Goal: Information Seeking & Learning: Learn about a topic

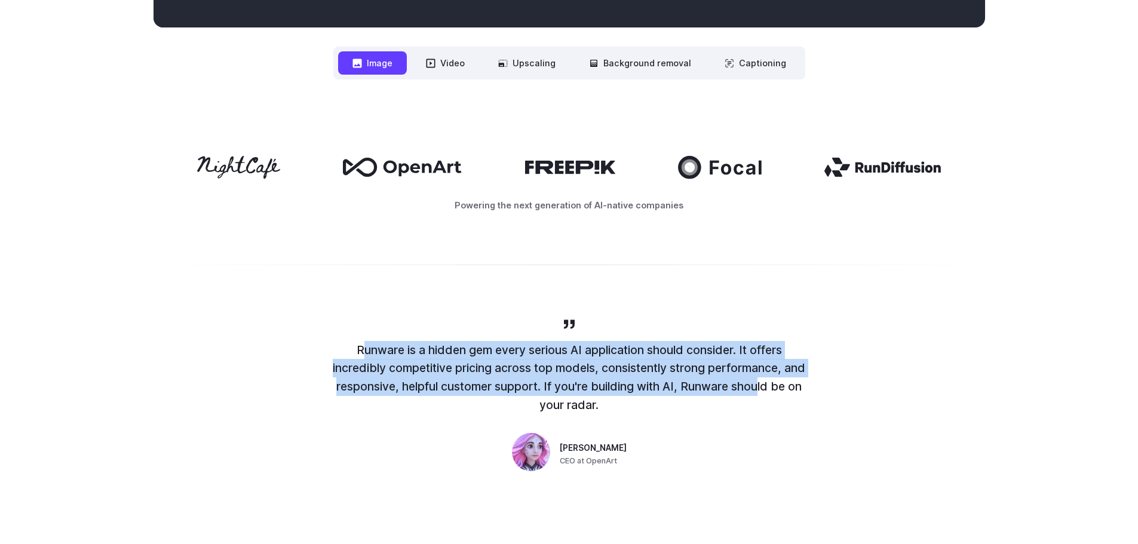
scroll to position [428, 0]
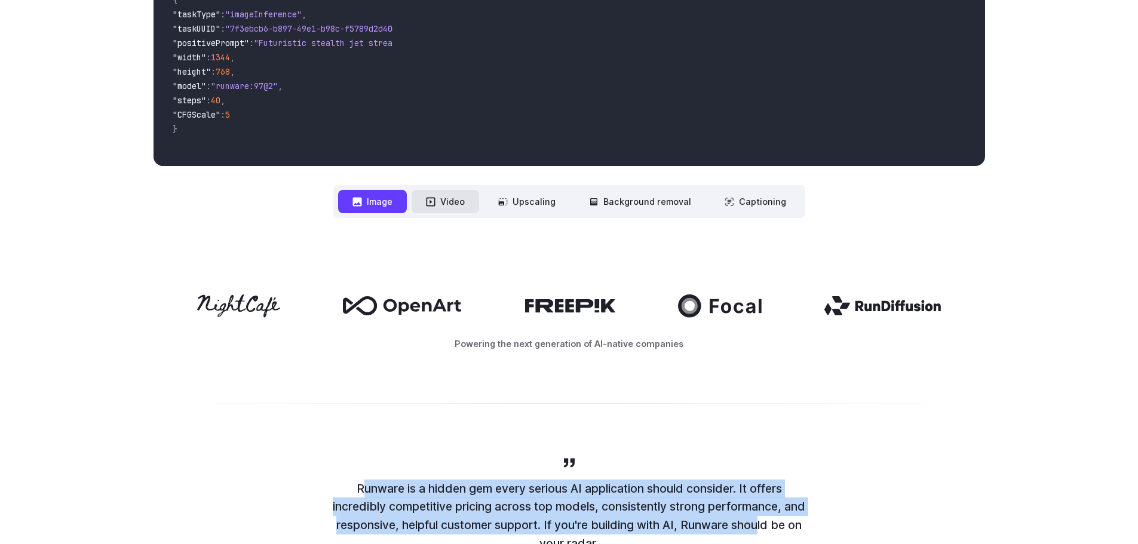
click at [442, 192] on button "Video" at bounding box center [446, 201] width 68 height 23
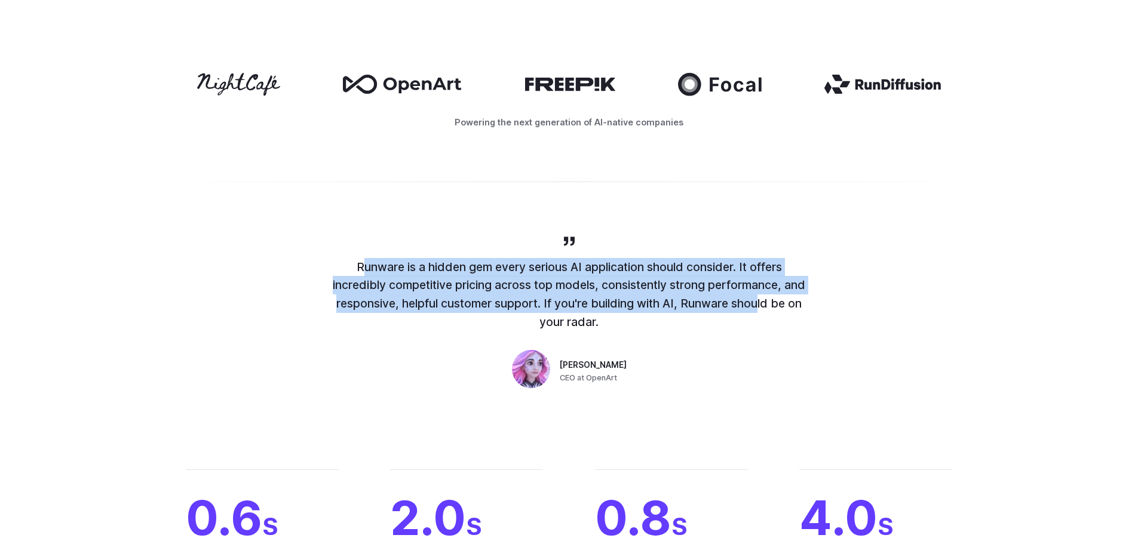
scroll to position [896, 0]
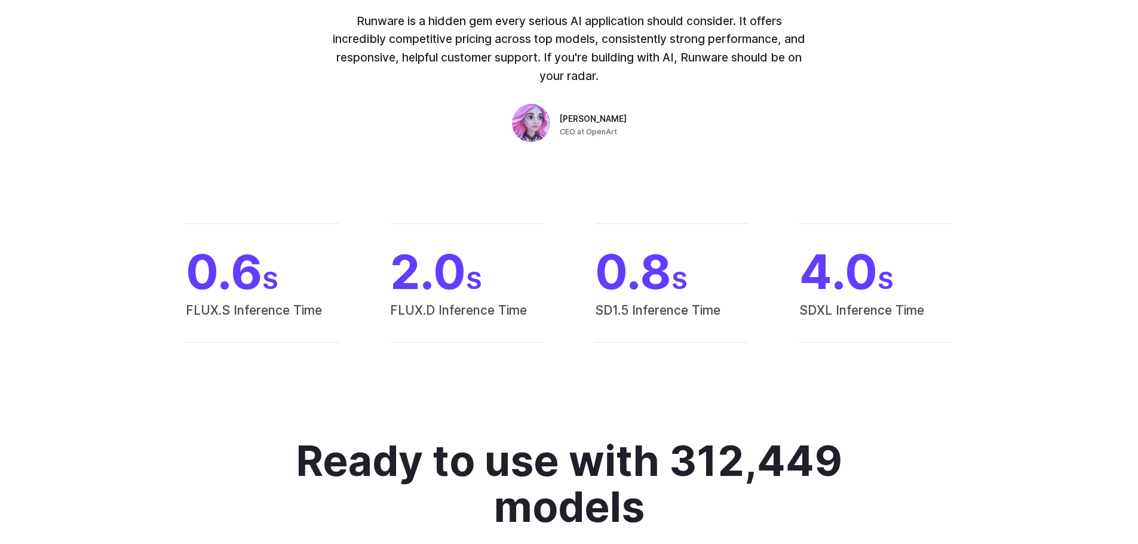
click at [397, 134] on div "Runware is a hidden gem every serious AI application should consider. It offers…" at bounding box center [569, 67] width 478 height 159
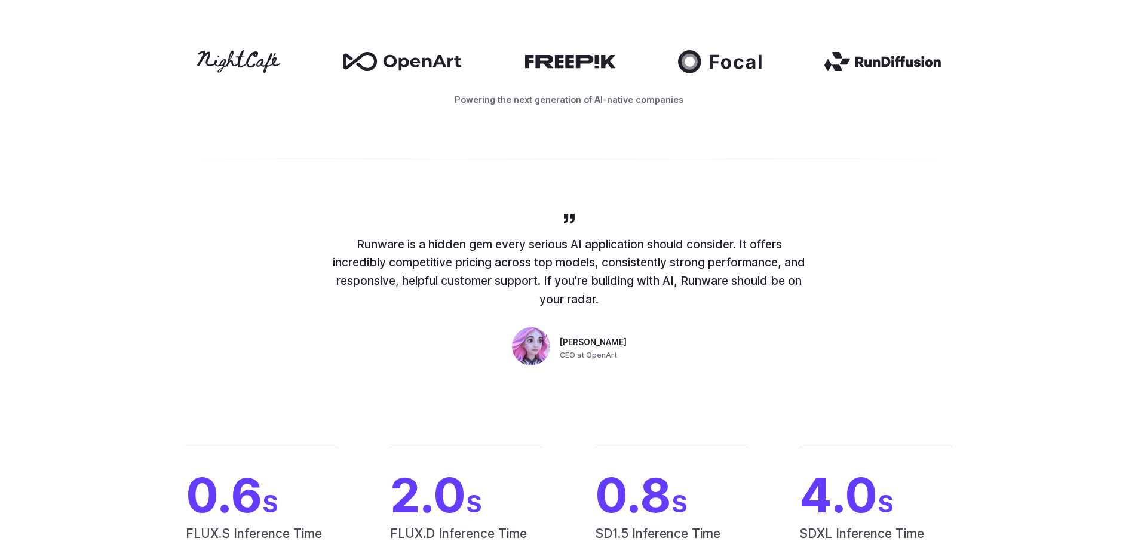
scroll to position [717, 0]
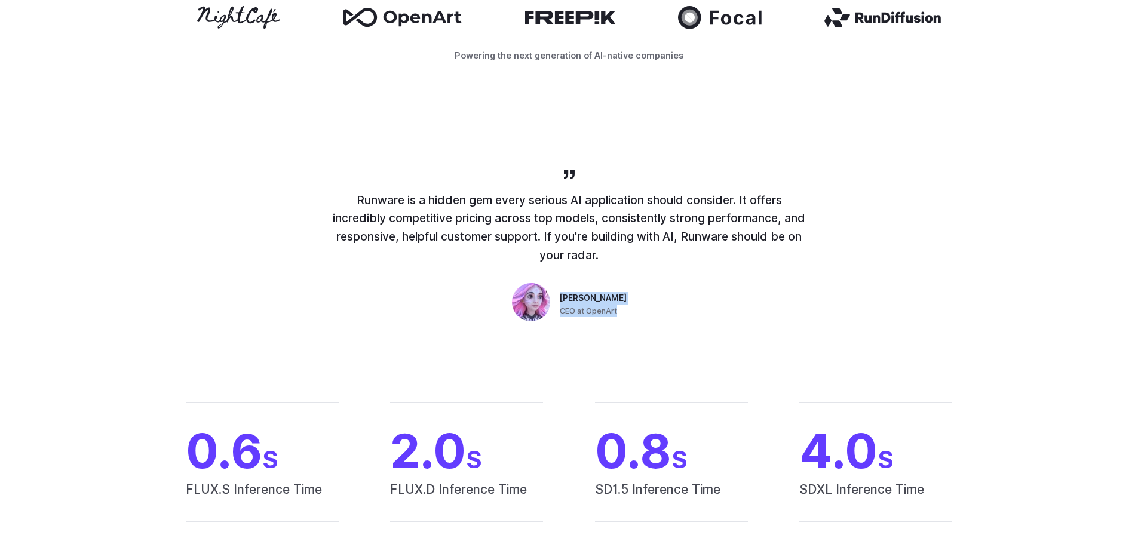
copy div "Coco Mao CEO at OpenArt"
drag, startPoint x: 577, startPoint y: 303, endPoint x: 646, endPoint y: 322, distance: 71.7
click at [637, 317] on div "Runware is a hidden gem every serious AI application should consider. It offers…" at bounding box center [569, 246] width 478 height 159
drag, startPoint x: 619, startPoint y: 258, endPoint x: 336, endPoint y: 195, distance: 289.6
click at [336, 195] on p "Runware is a hidden gem every serious AI application should consider. It offers…" at bounding box center [569, 227] width 478 height 73
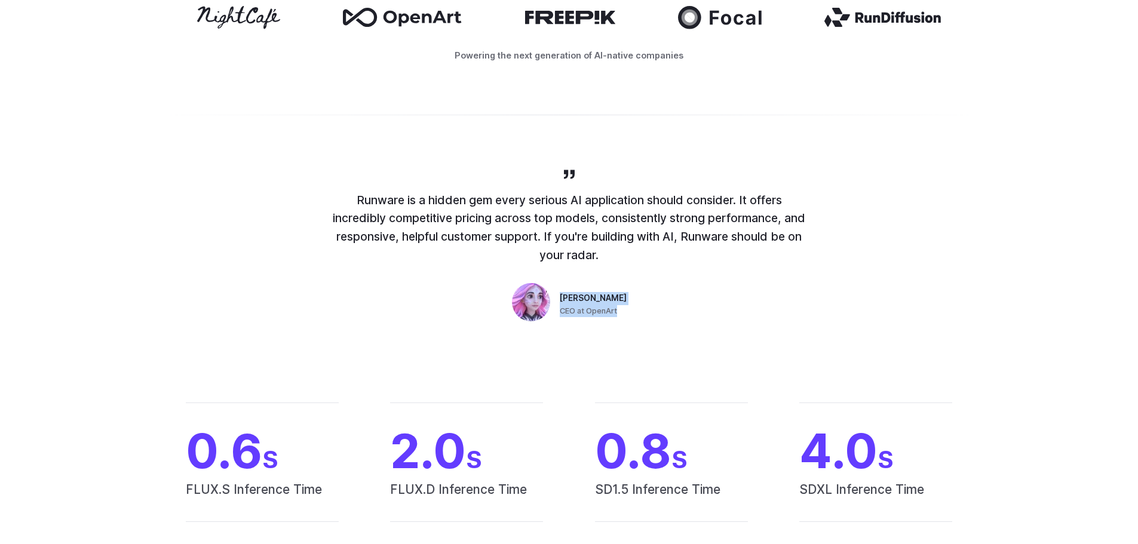
copy p "Runware is a hidden gem every serious AI application should consider. It offers…"
click at [478, 316] on div "Runware is a hidden gem every serious AI application should consider. It offers…" at bounding box center [569, 246] width 478 height 159
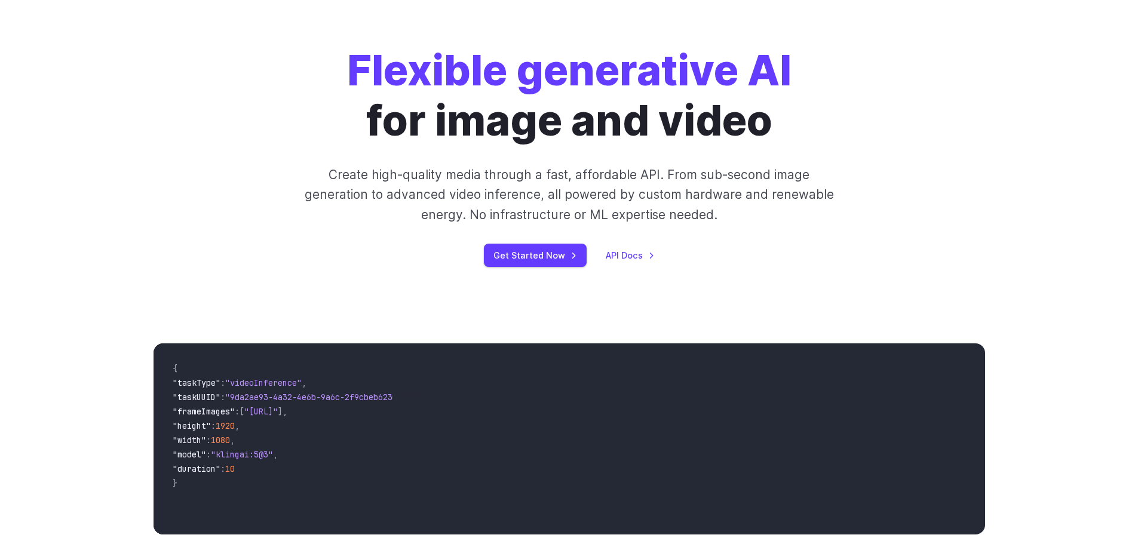
scroll to position [0, 0]
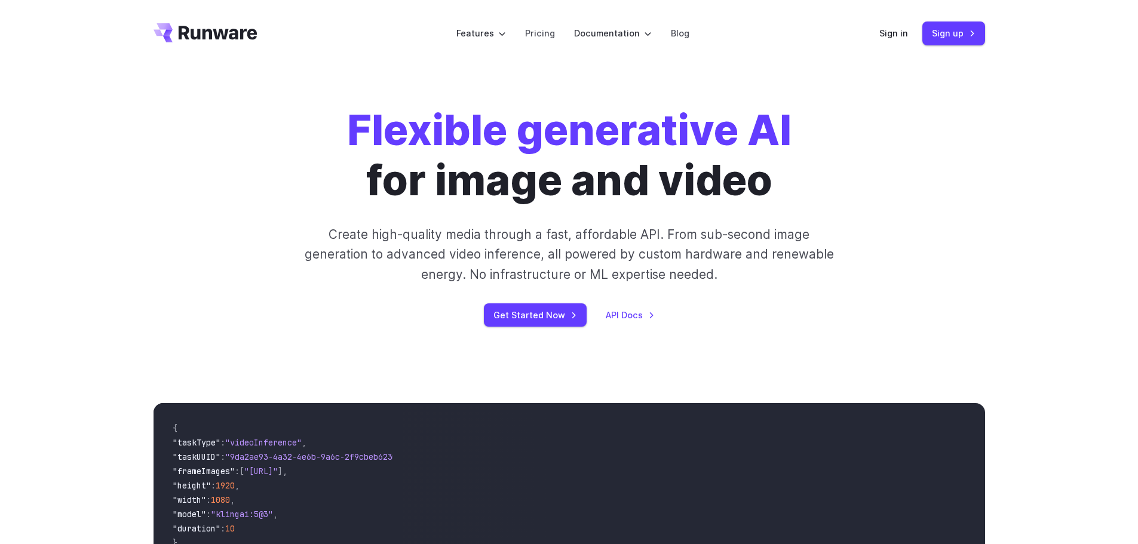
click at [275, 297] on div "Flexible generative AI for image and video Create high-quality media through a …" at bounding box center [569, 216] width 665 height 222
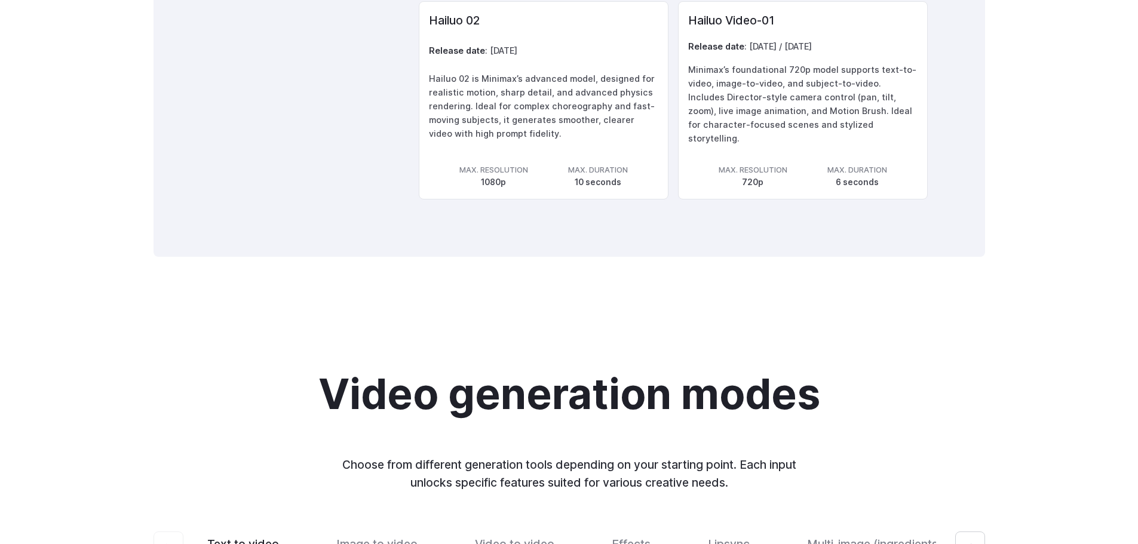
scroll to position [2482, 0]
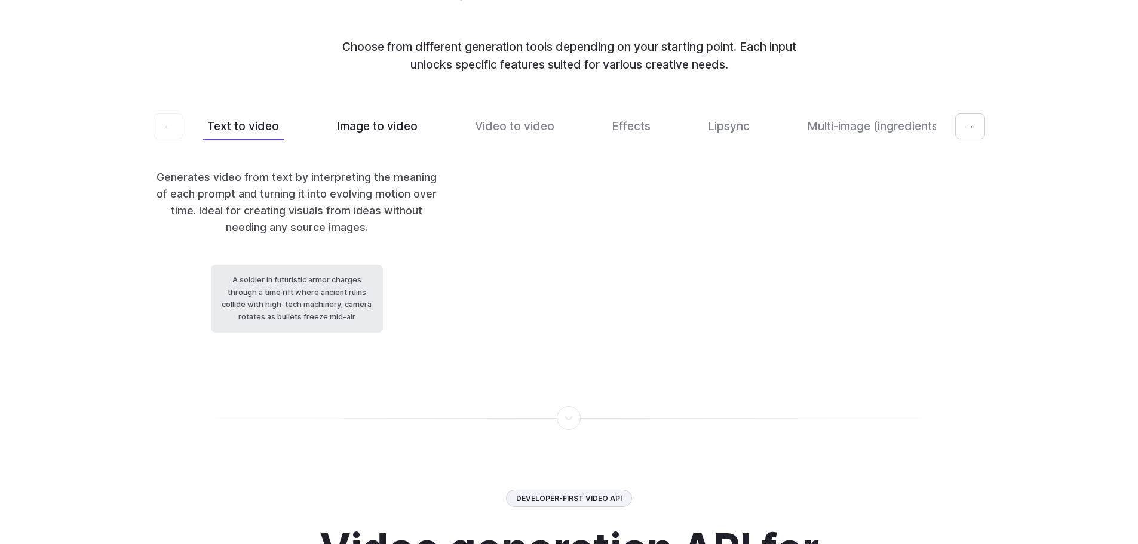
click at [383, 140] on button "Image to video" at bounding box center [377, 126] width 91 height 28
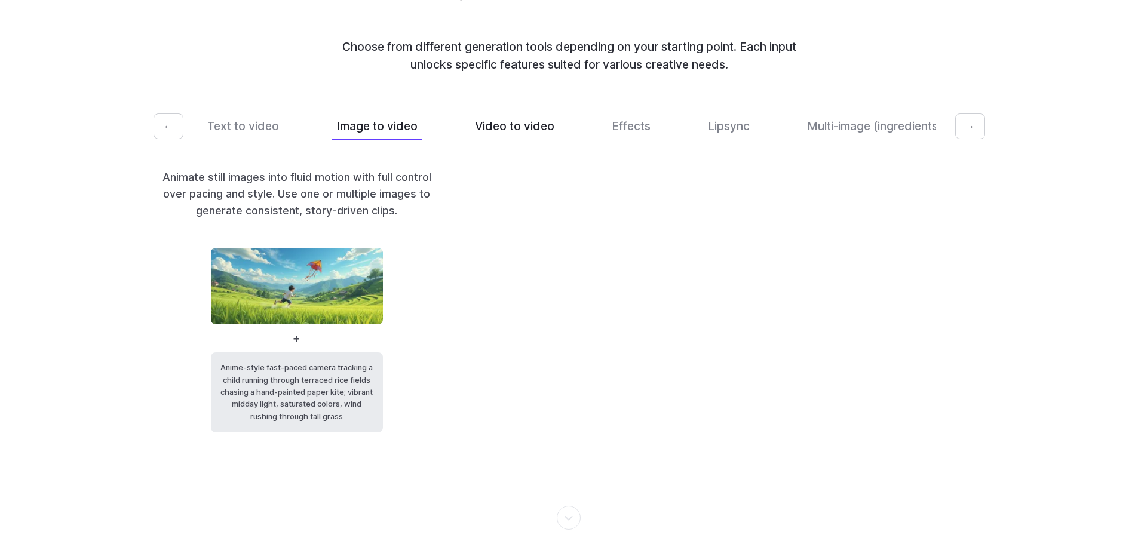
click at [493, 139] on button "Video to video" at bounding box center [514, 126] width 89 height 28
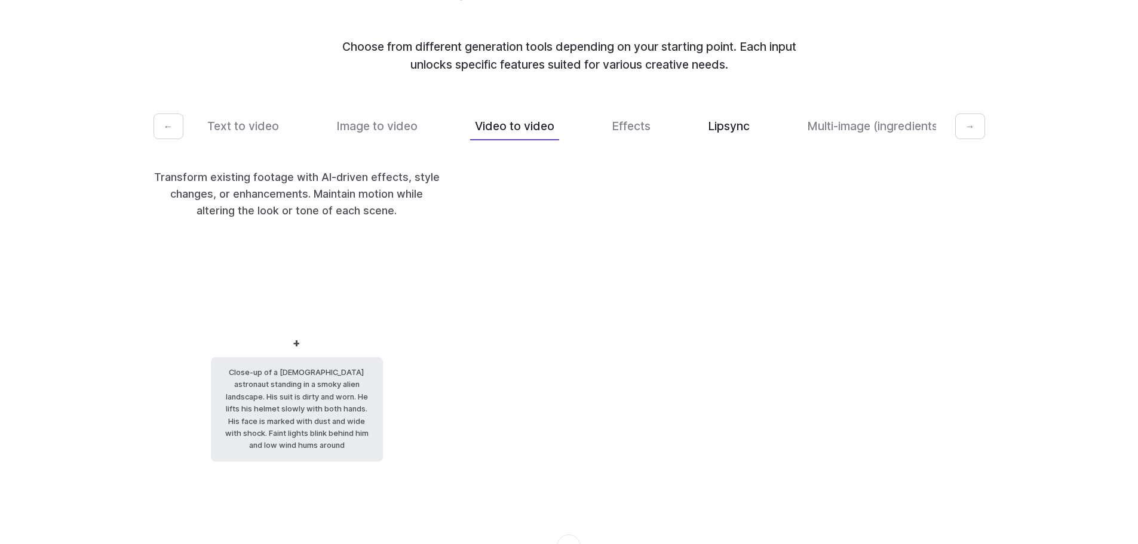
click at [670, 135] on div "Text to video Image to video Video to video Effects Lipsync Multi-image (ingred…" at bounding box center [570, 126] width 734 height 28
click at [815, 136] on button "Multi-image (ingredients)" at bounding box center [874, 126] width 145 height 28
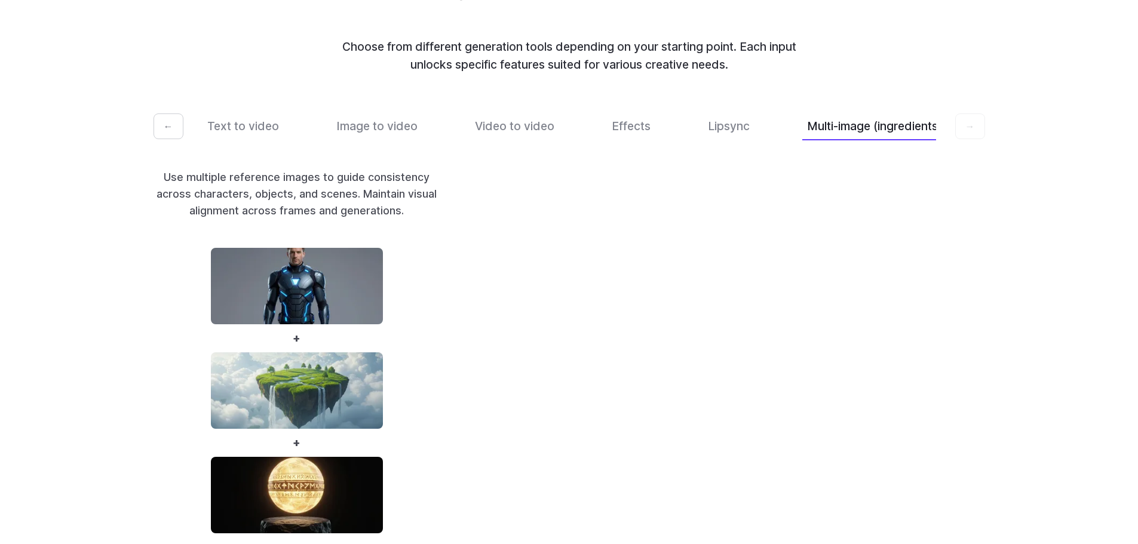
scroll to position [0, 14]
click at [909, 136] on button "Multi-image (ingredients)" at bounding box center [864, 126] width 145 height 28
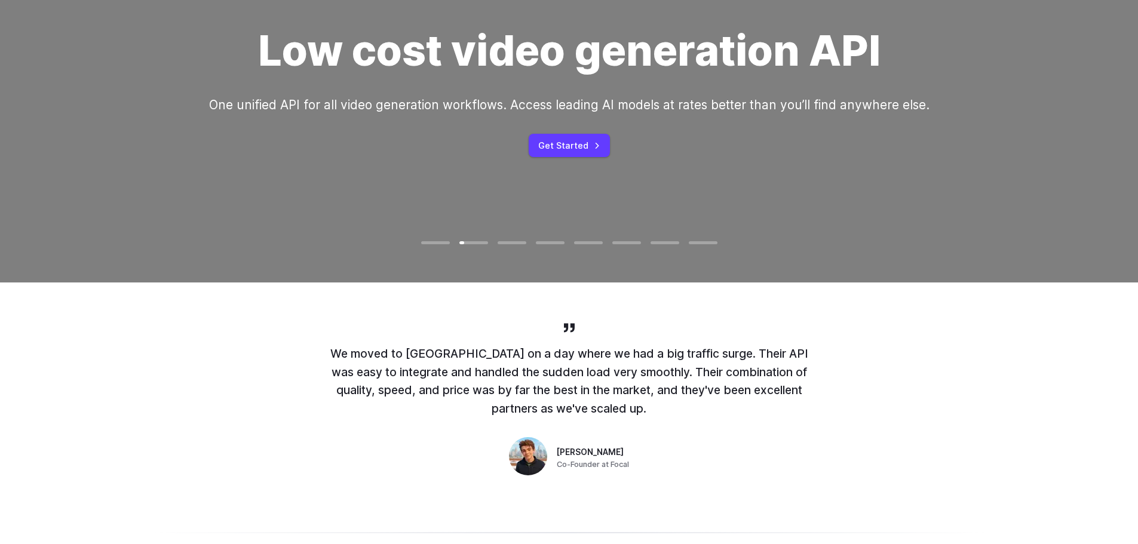
scroll to position [272, 0]
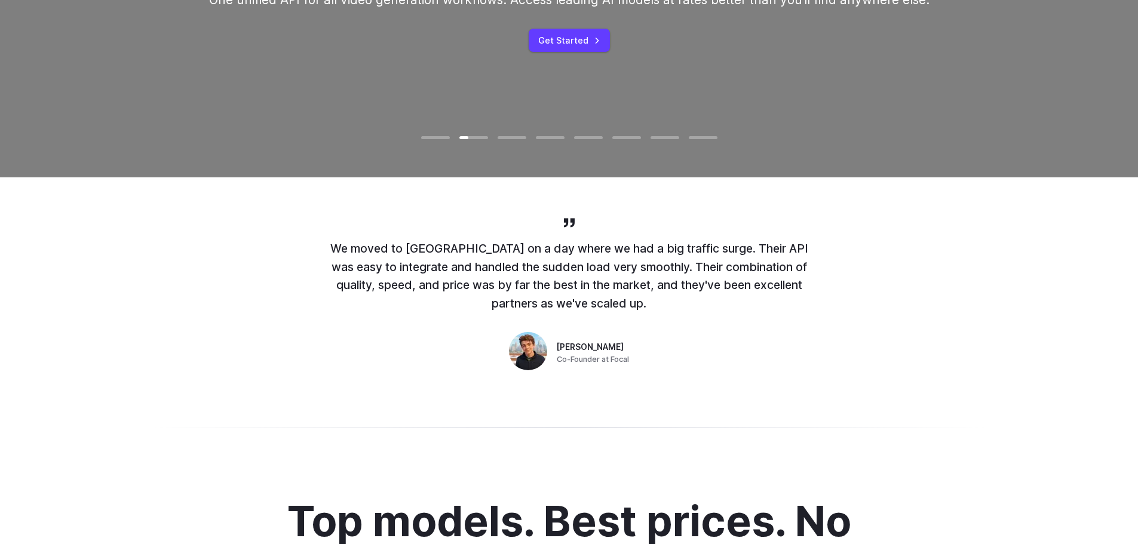
drag, startPoint x: 553, startPoint y: 345, endPoint x: 679, endPoint y: 366, distance: 127.7
click at [679, 366] on div "We moved to Runware on a day where we had a big traffic surge. Their API was ea…" at bounding box center [569, 295] width 478 height 159
click at [566, 332] on div "Robert Cunningham Co-Founder at Focal" at bounding box center [569, 353] width 120 height 43
click at [560, 376] on div "We moved to Runware on a day where we had a big traffic surge. Their API was ea…" at bounding box center [569, 294] width 1138 height 235
copy div "Robert Cunningham Co-Founder at Focal"
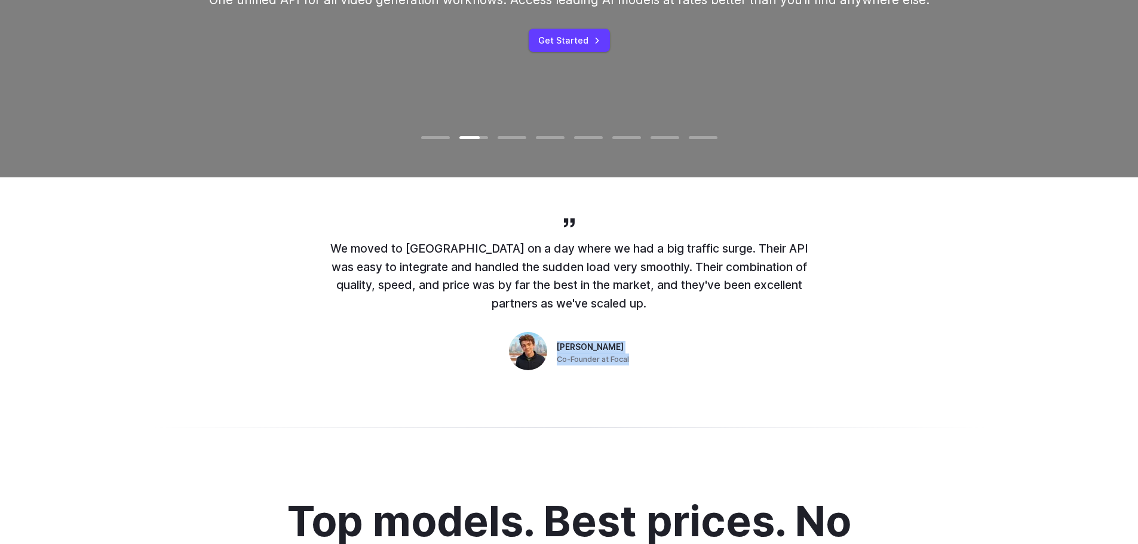
drag, startPoint x: 554, startPoint y: 346, endPoint x: 643, endPoint y: 367, distance: 91.4
click at [643, 367] on div "We moved to Runware on a day where we had a big traffic surge. Their API was ea…" at bounding box center [569, 295] width 478 height 159
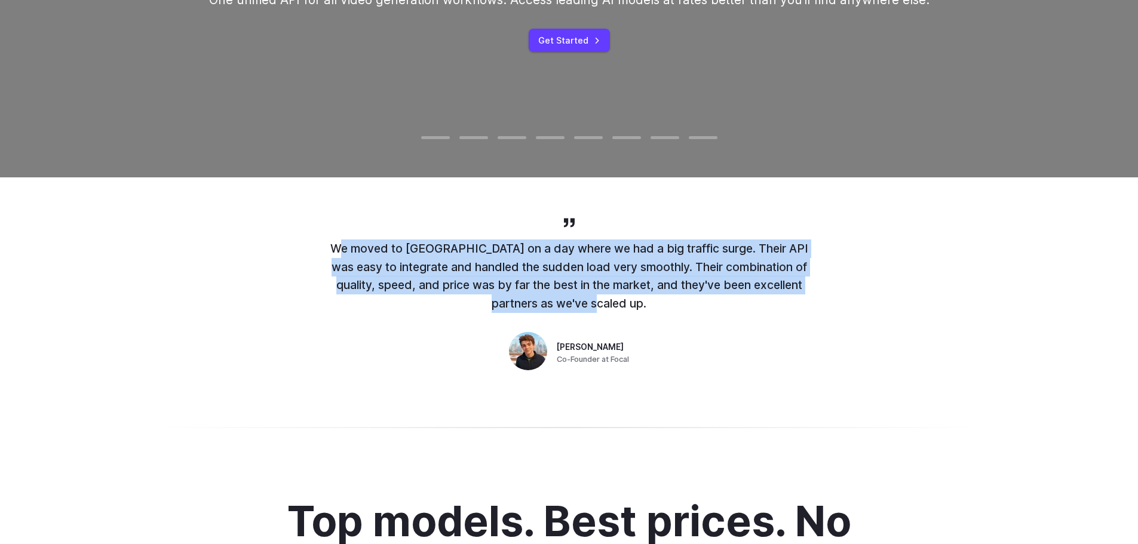
drag, startPoint x: 316, startPoint y: 243, endPoint x: 671, endPoint y: 299, distance: 359.4
click at [671, 299] on div "We moved to Runware on a day where we had a big traffic surge. Their API was ea…" at bounding box center [569, 295] width 860 height 159
copy p "We moved to Runware on a day where we had a big traffic surge. Their API was ea…"
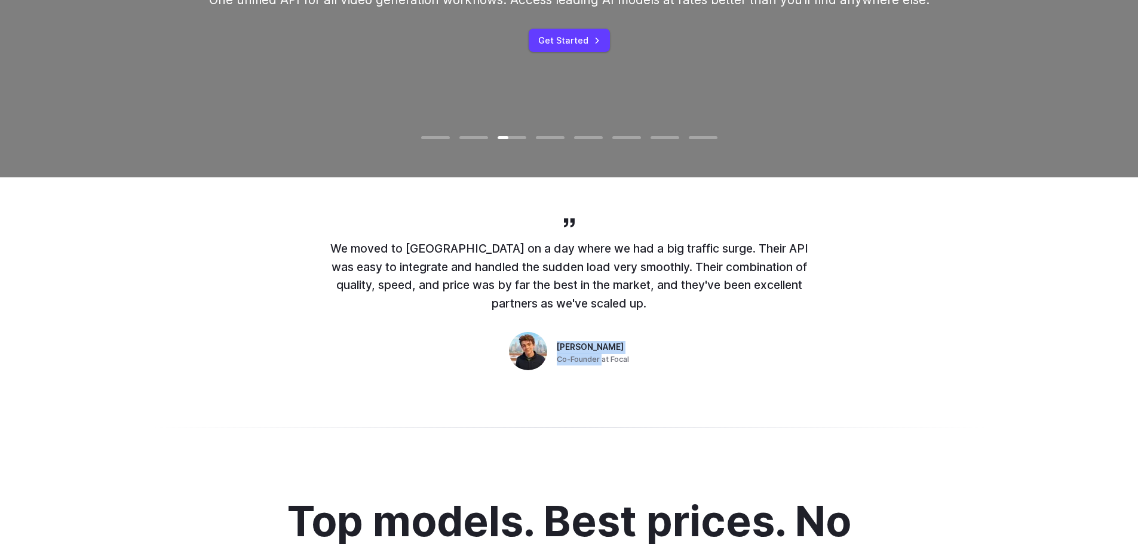
copy div "Robert Cunningham Co-Founder"
drag, startPoint x: 554, startPoint y: 345, endPoint x: 599, endPoint y: 361, distance: 47.1
click at [599, 361] on div "Robert Cunningham Co-Founder at Focal" at bounding box center [593, 353] width 72 height 25
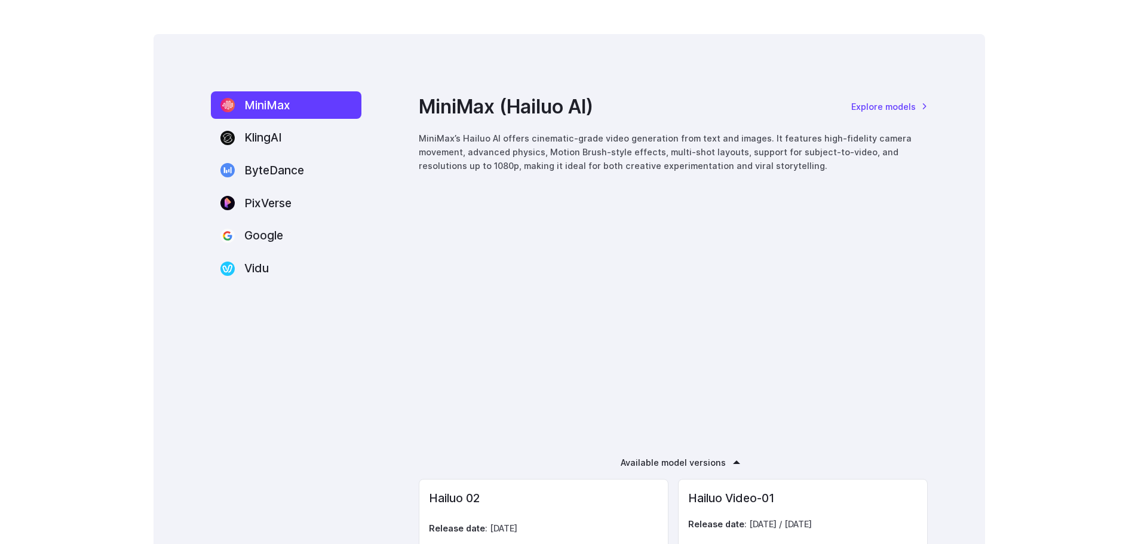
scroll to position [2004, 0]
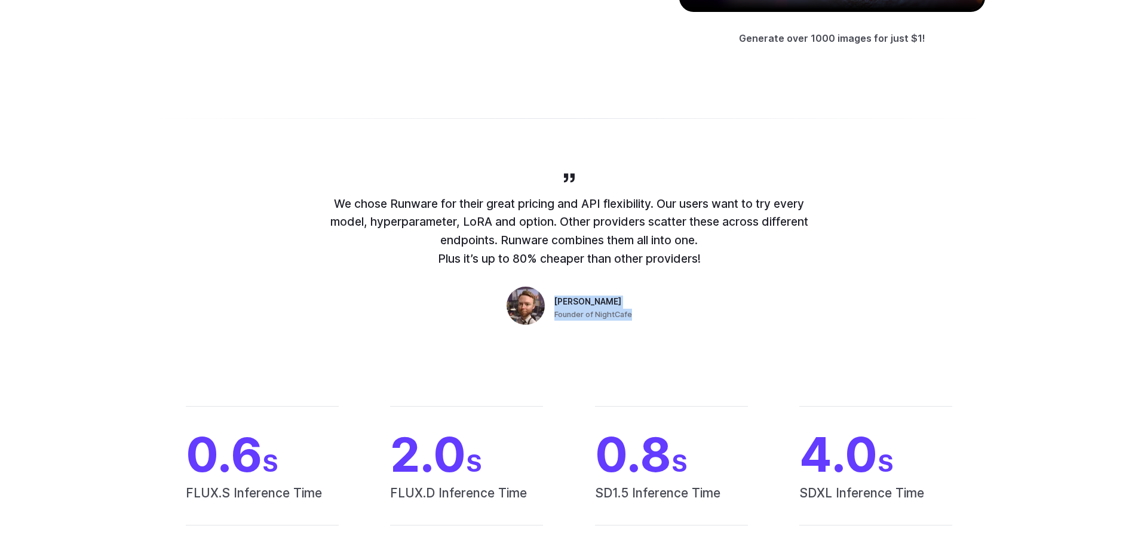
drag, startPoint x: 554, startPoint y: 295, endPoint x: 651, endPoint y: 311, distance: 98.0
click at [635, 316] on div "We chose Runware for their great pricing and API flexibility. Our users want to…" at bounding box center [569, 250] width 478 height 159
copy div "Angus Russell Founder of NightCafe"
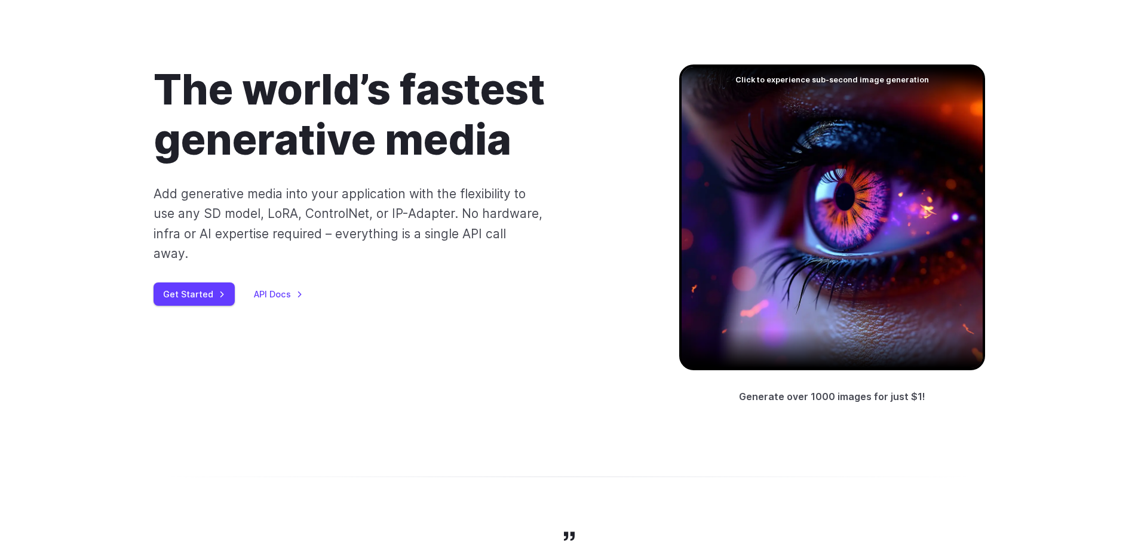
scroll to position [418, 0]
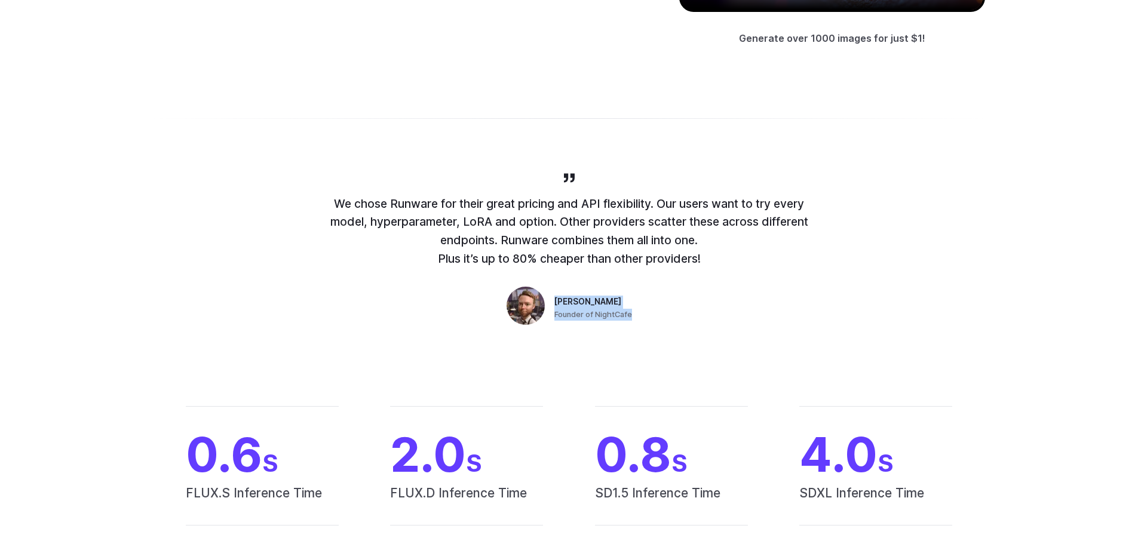
drag, startPoint x: 316, startPoint y: 201, endPoint x: 734, endPoint y: 270, distance: 423.3
click at [732, 271] on div "We chose Runware for their great pricing and API flexibility. Our users want to…" at bounding box center [569, 250] width 860 height 159
copy p "We chose Runware for their great pricing and API flexibility. Our users want to…"
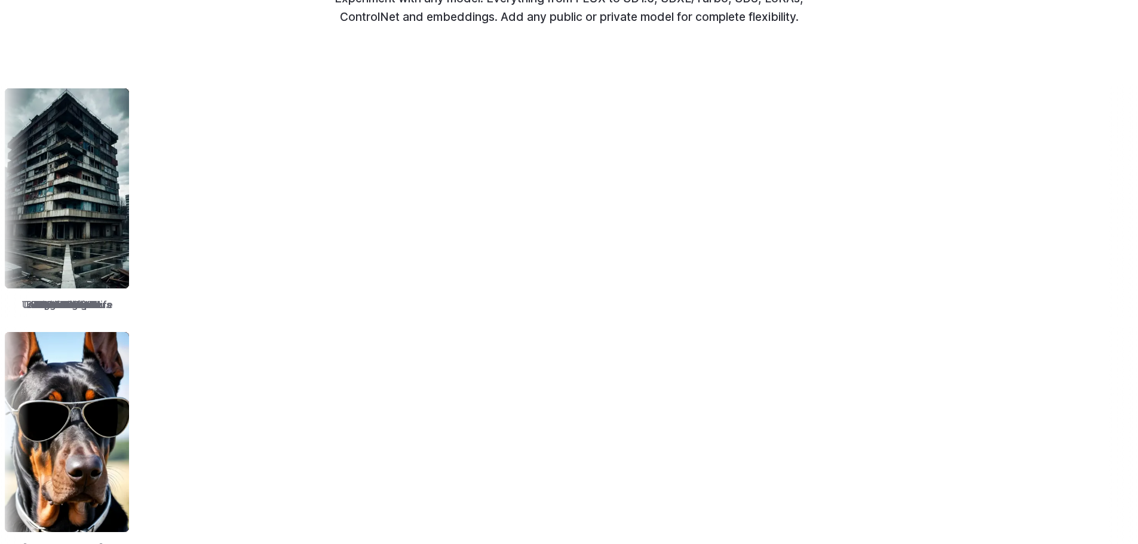
scroll to position [2509, 0]
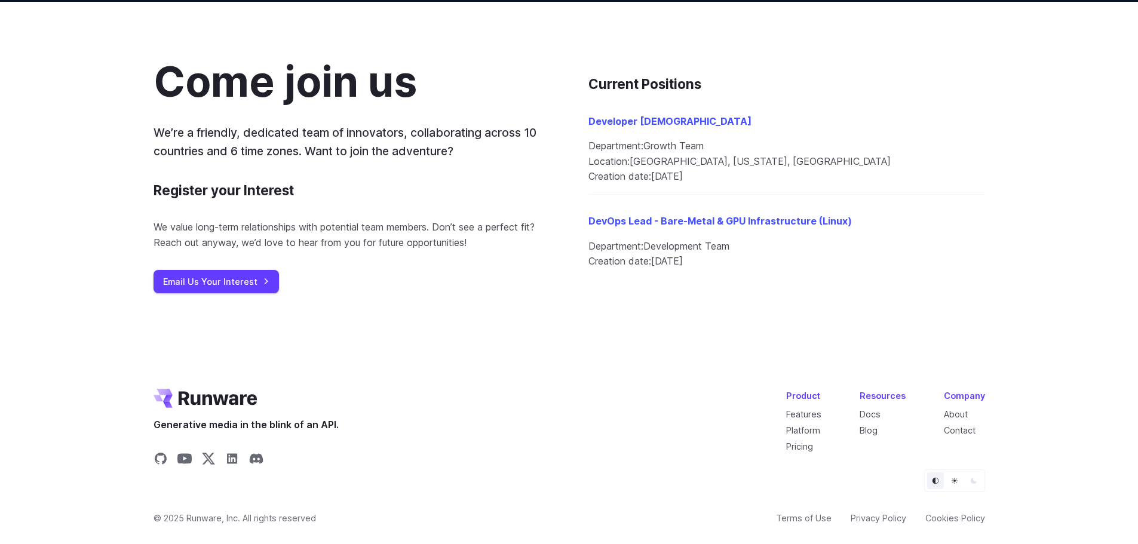
scroll to position [1289, 0]
drag, startPoint x: 701, startPoint y: 158, endPoint x: 815, endPoint y: 163, distance: 113.6
click at [815, 163] on li "Location: United States, California, San Francisco" at bounding box center [786, 162] width 397 height 16
drag, startPoint x: 701, startPoint y: 160, endPoint x: 809, endPoint y: 155, distance: 108.9
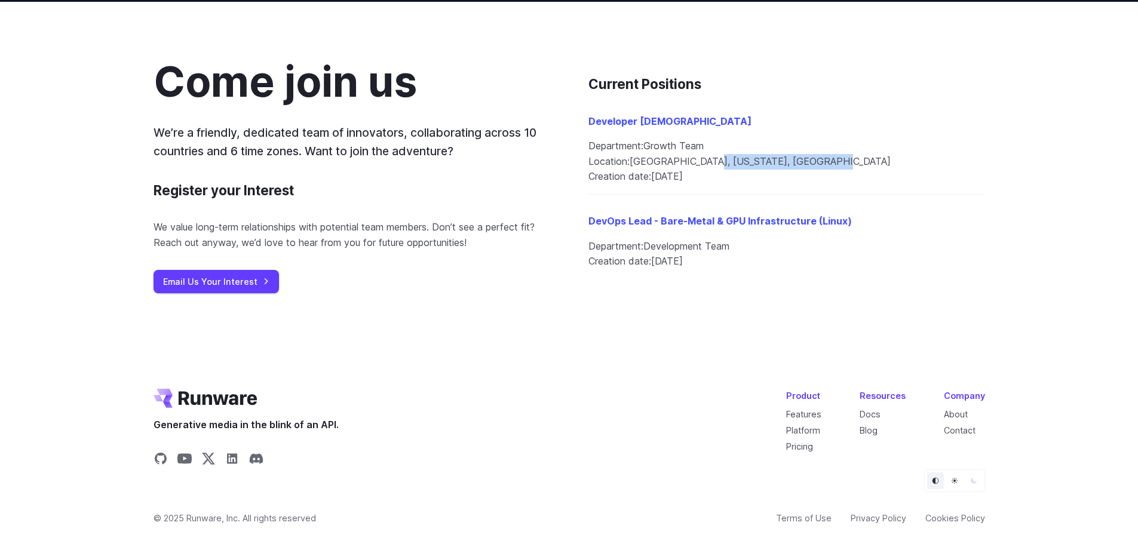
click at [809, 155] on li "Location: United States, California, San Francisco" at bounding box center [786, 162] width 397 height 16
copy li "California, San Francisco"
click at [502, 323] on div "Come join us We’re a friendly, dedicated team of innovators, collaborating acro…" at bounding box center [569, 176] width 1138 height 349
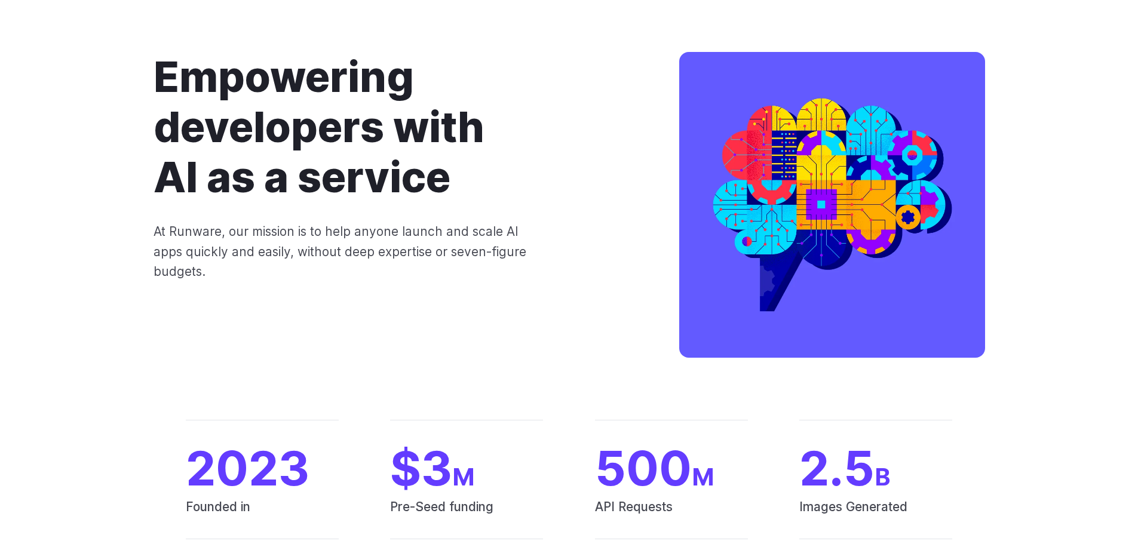
scroll to position [0, 0]
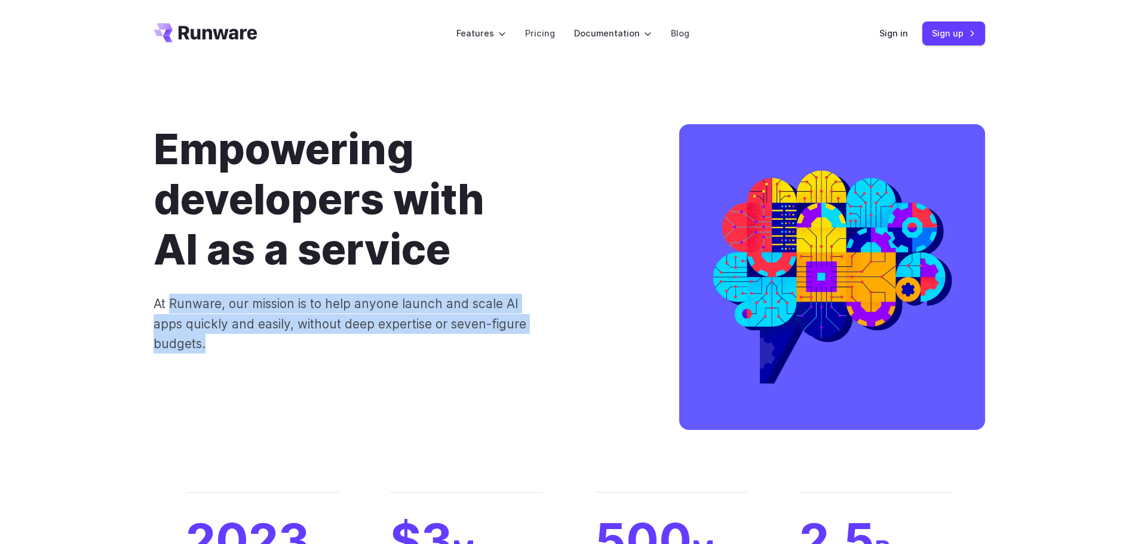
drag, startPoint x: 170, startPoint y: 303, endPoint x: 243, endPoint y: 361, distance: 93.6
click at [243, 361] on div "Empowering developers with AI as a service At Runware, our mission is to help a…" at bounding box center [570, 279] width 832 height 311
copy p "Runware, our mission is to help anyone launch and scale AI apps quickly and eas…"
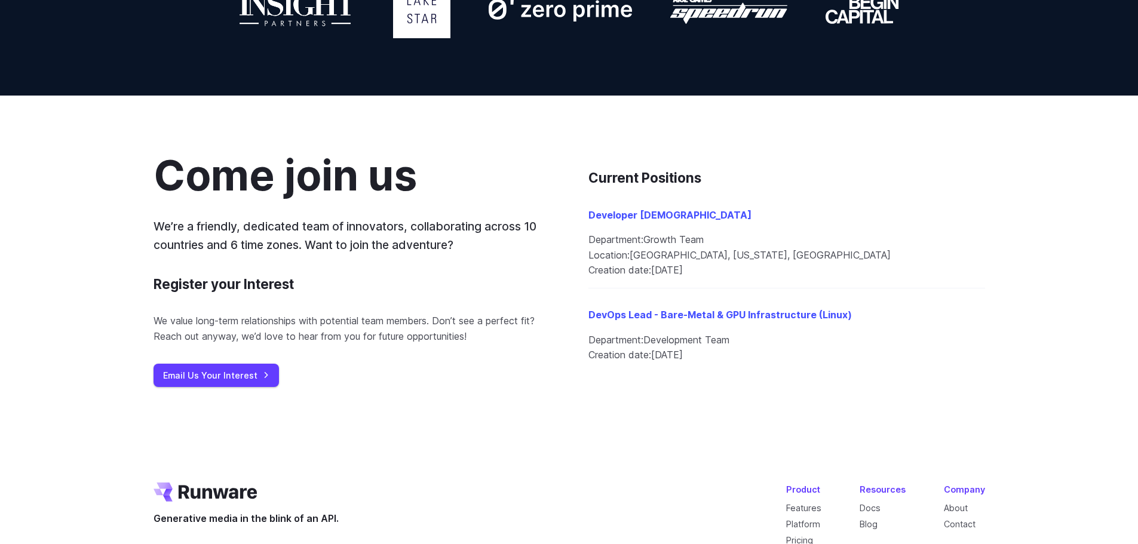
click at [220, 339] on p "We value long-term relationships with potential team members. Don’t see a perfe…" at bounding box center [352, 329] width 397 height 30
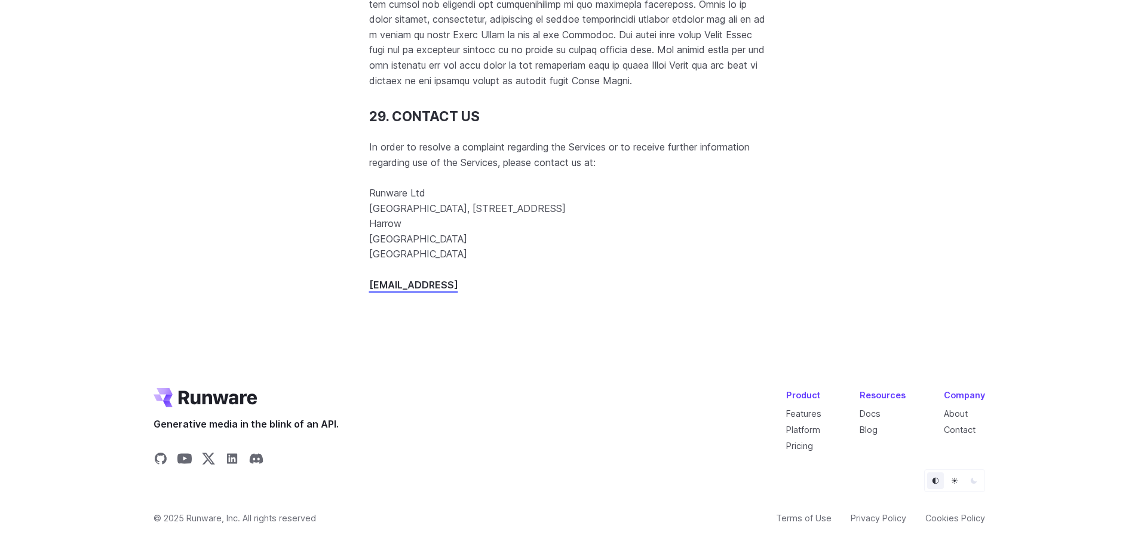
scroll to position [15527, 0]
drag, startPoint x: 368, startPoint y: 219, endPoint x: 453, endPoint y: 252, distance: 91.0
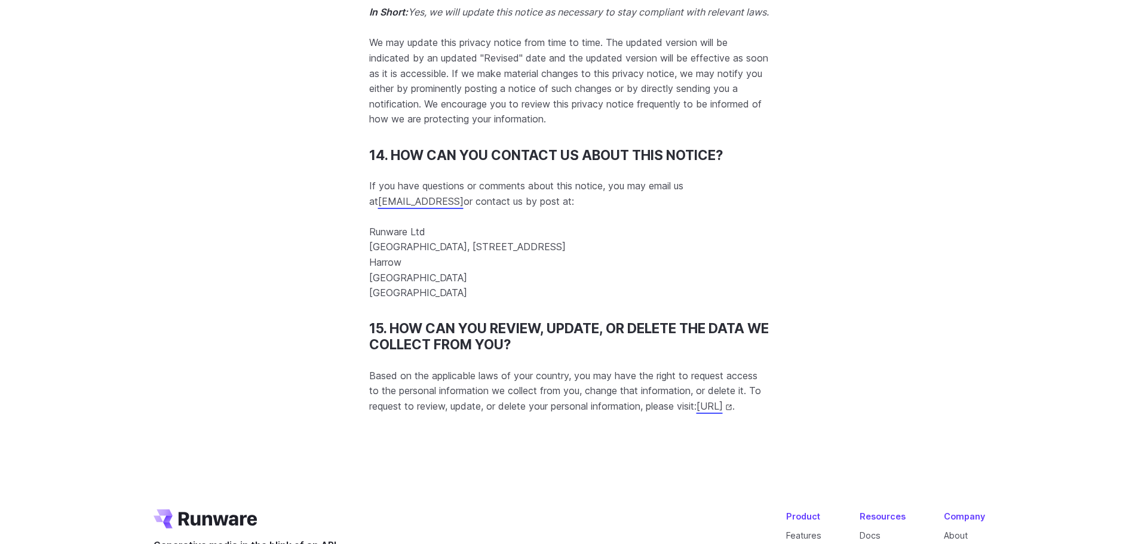
scroll to position [11237, 0]
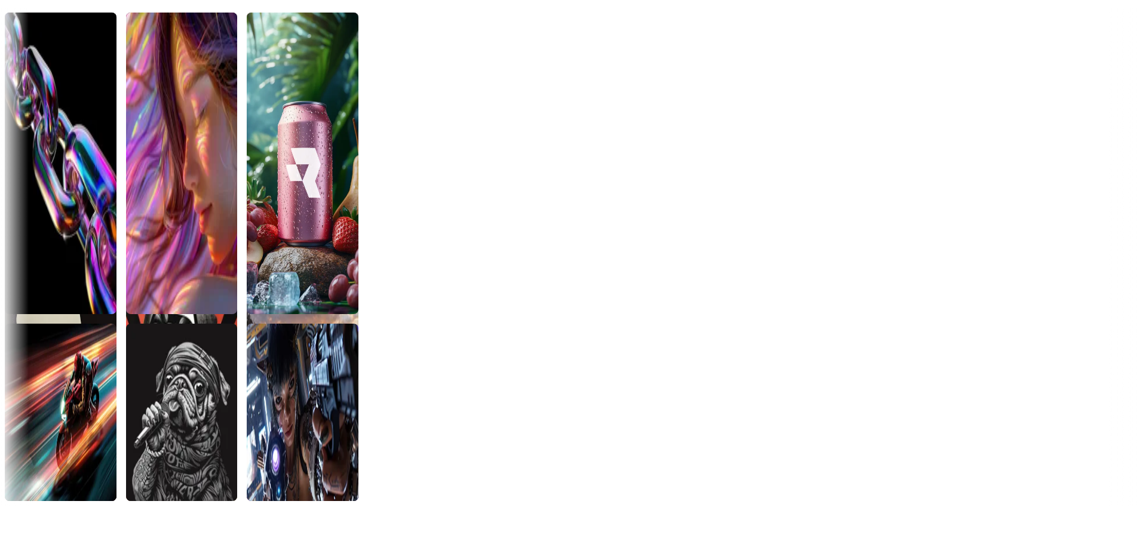
scroll to position [5409, 0]
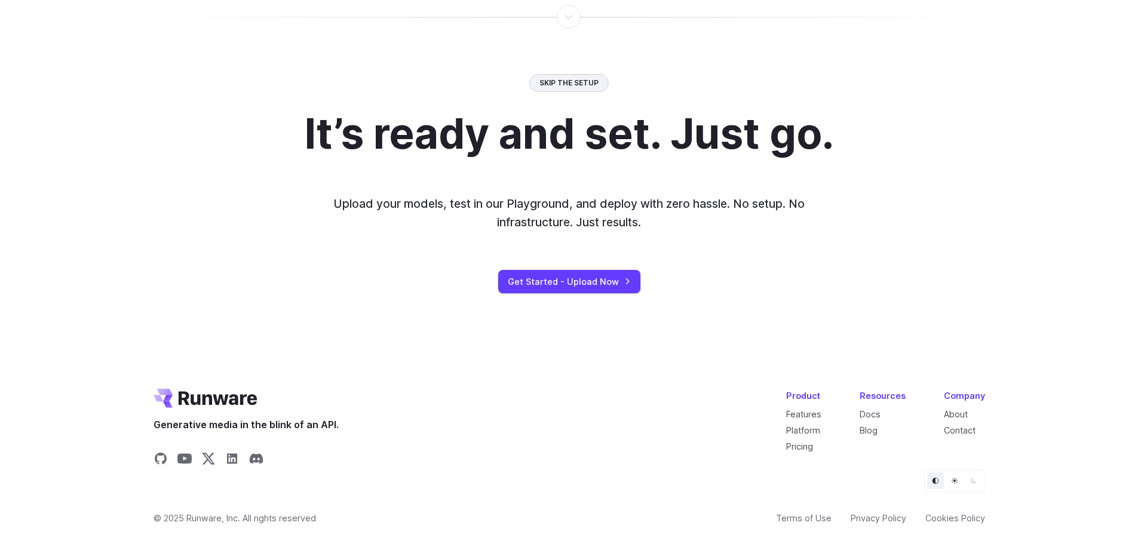
scroll to position [2329, 0]
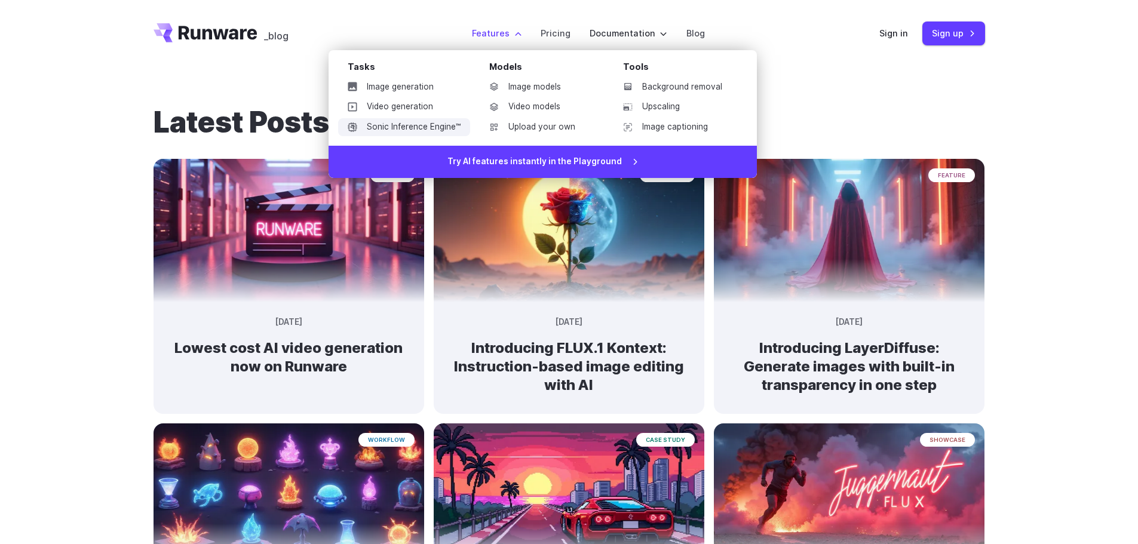
click at [376, 127] on link "Sonic Inference Engine™" at bounding box center [404, 127] width 132 height 18
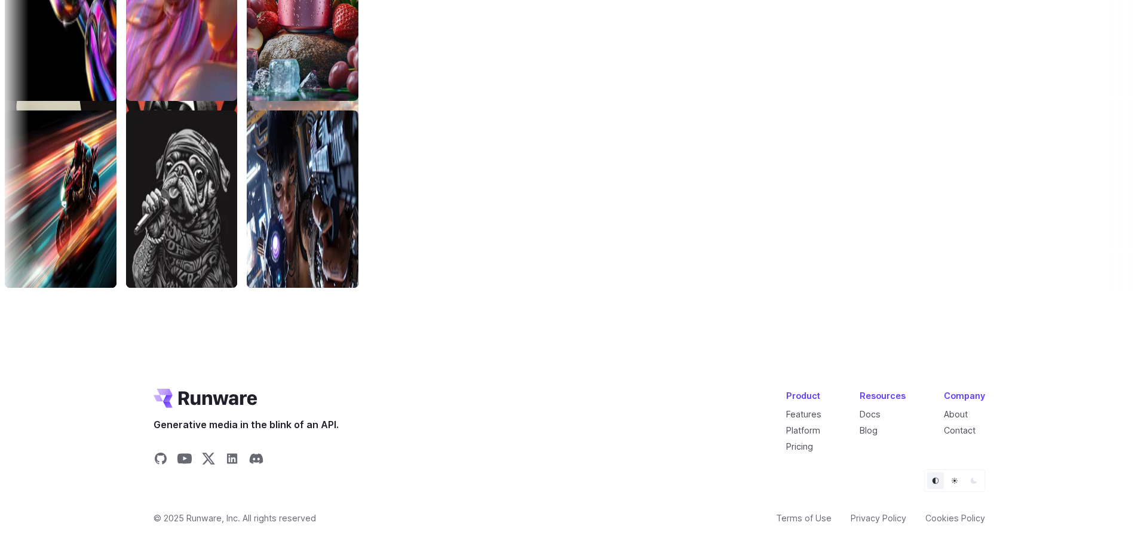
scroll to position [4038, 0]
